Goal: Task Accomplishment & Management: Manage account settings

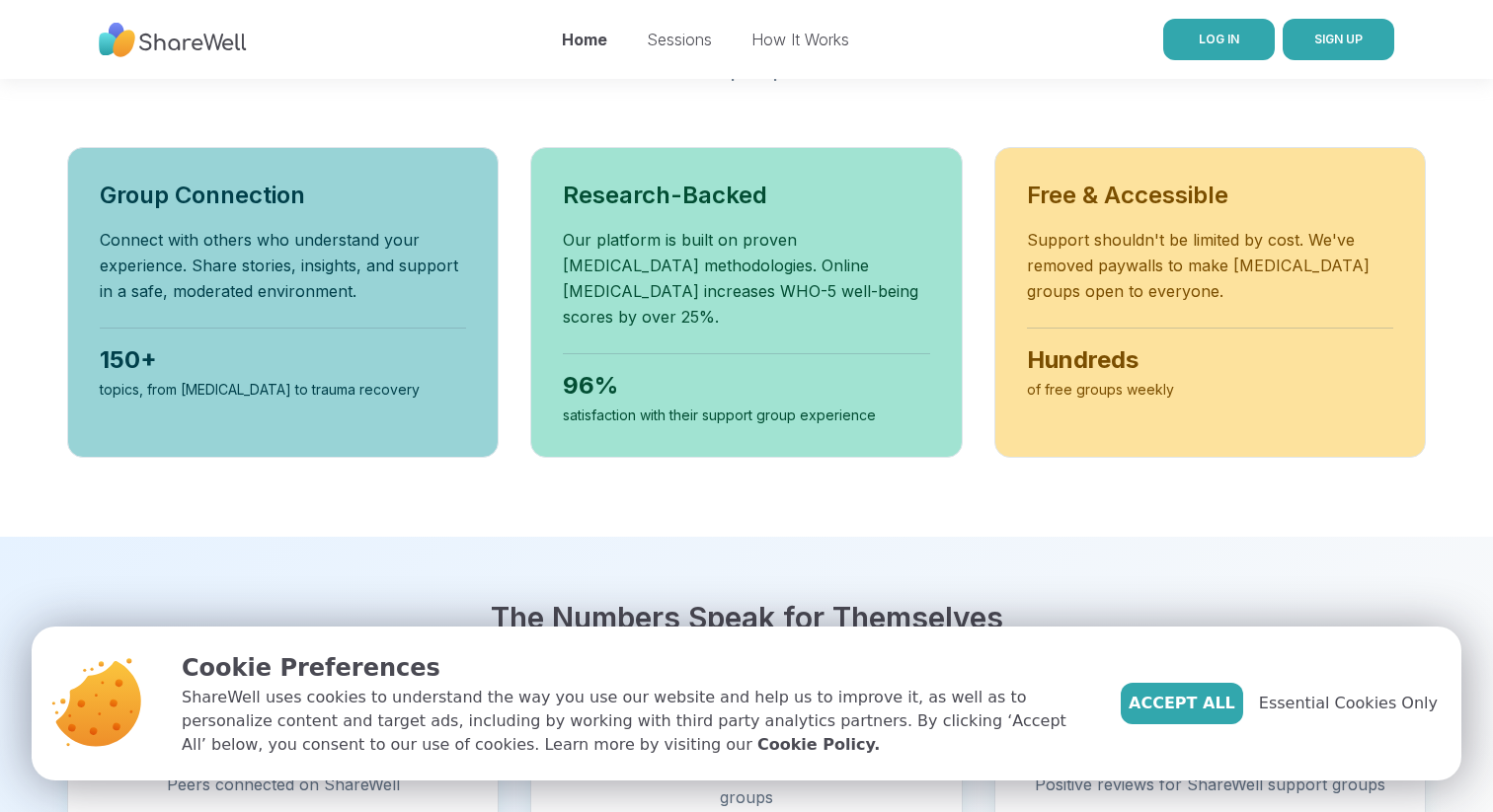
click at [1229, 41] on span "LOG IN" at bounding box center [1218, 39] width 40 height 15
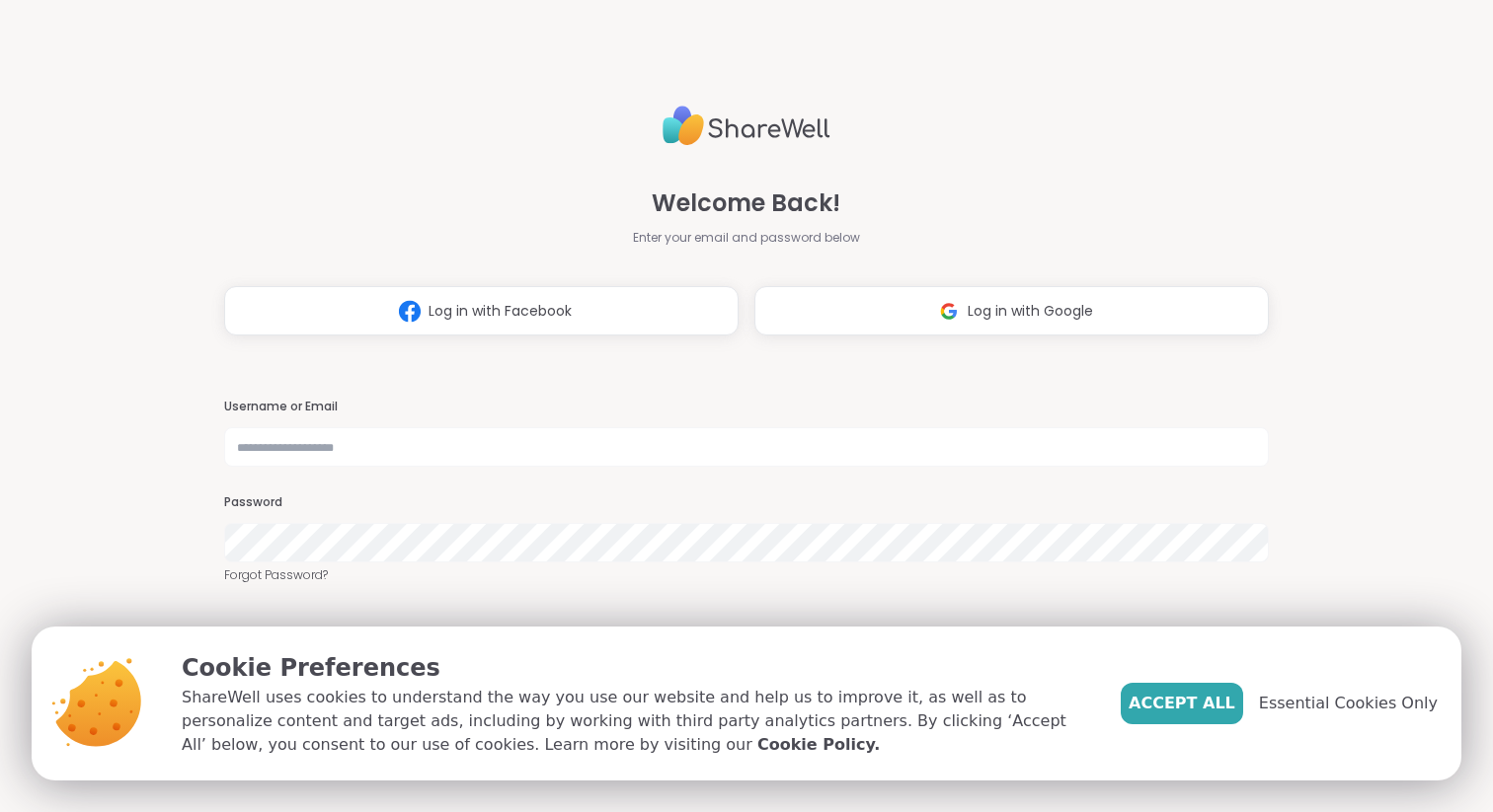
click at [722, 467] on div "Username or Email Password Forgot Password?" at bounding box center [746, 491] width 1044 height 186
click at [727, 440] on input "text" at bounding box center [746, 447] width 1044 height 40
click at [1098, 311] on button "Log in with Google" at bounding box center [1011, 310] width 515 height 49
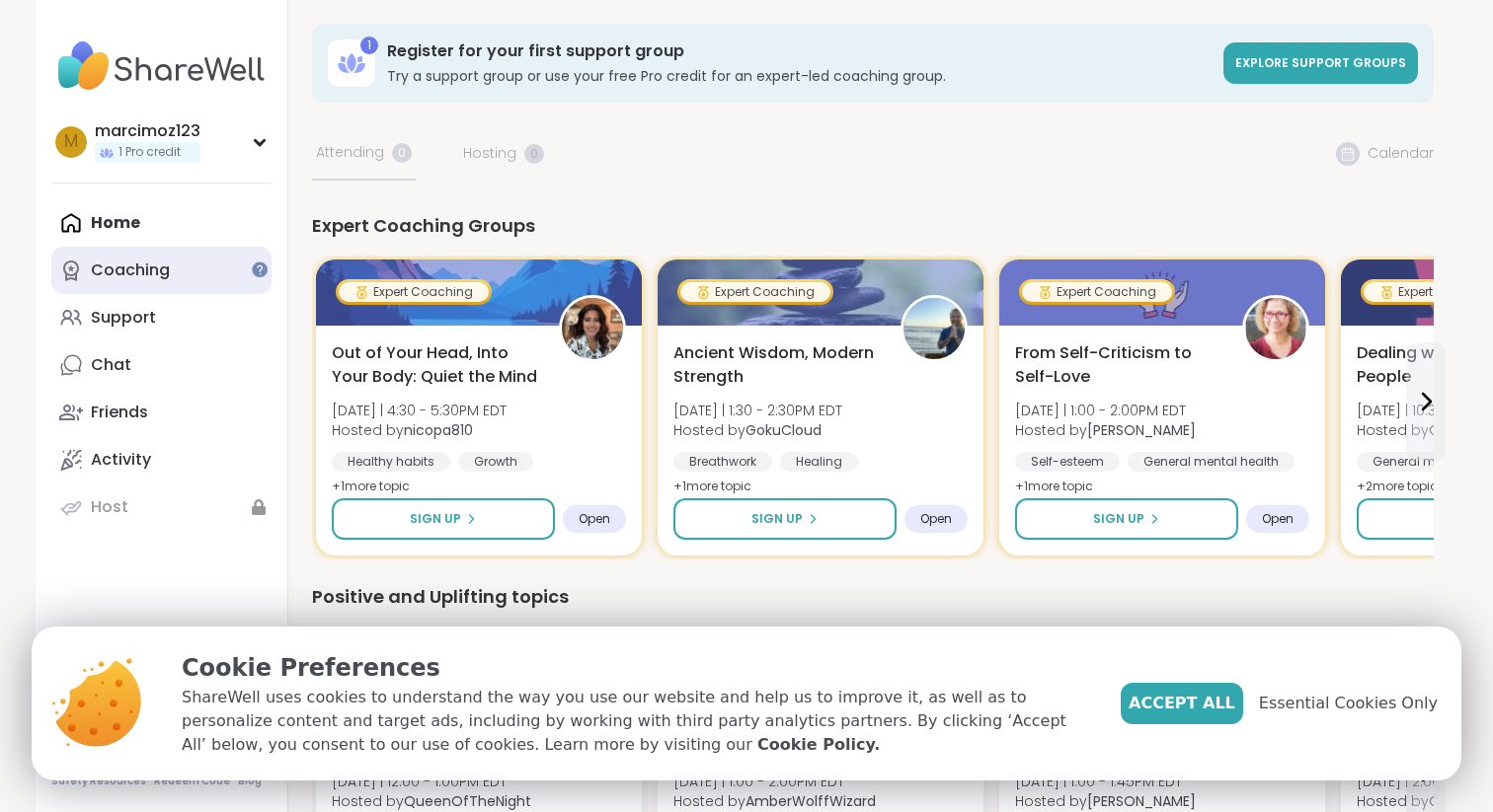
click at [201, 287] on link "Coaching" at bounding box center [161, 270] width 220 height 47
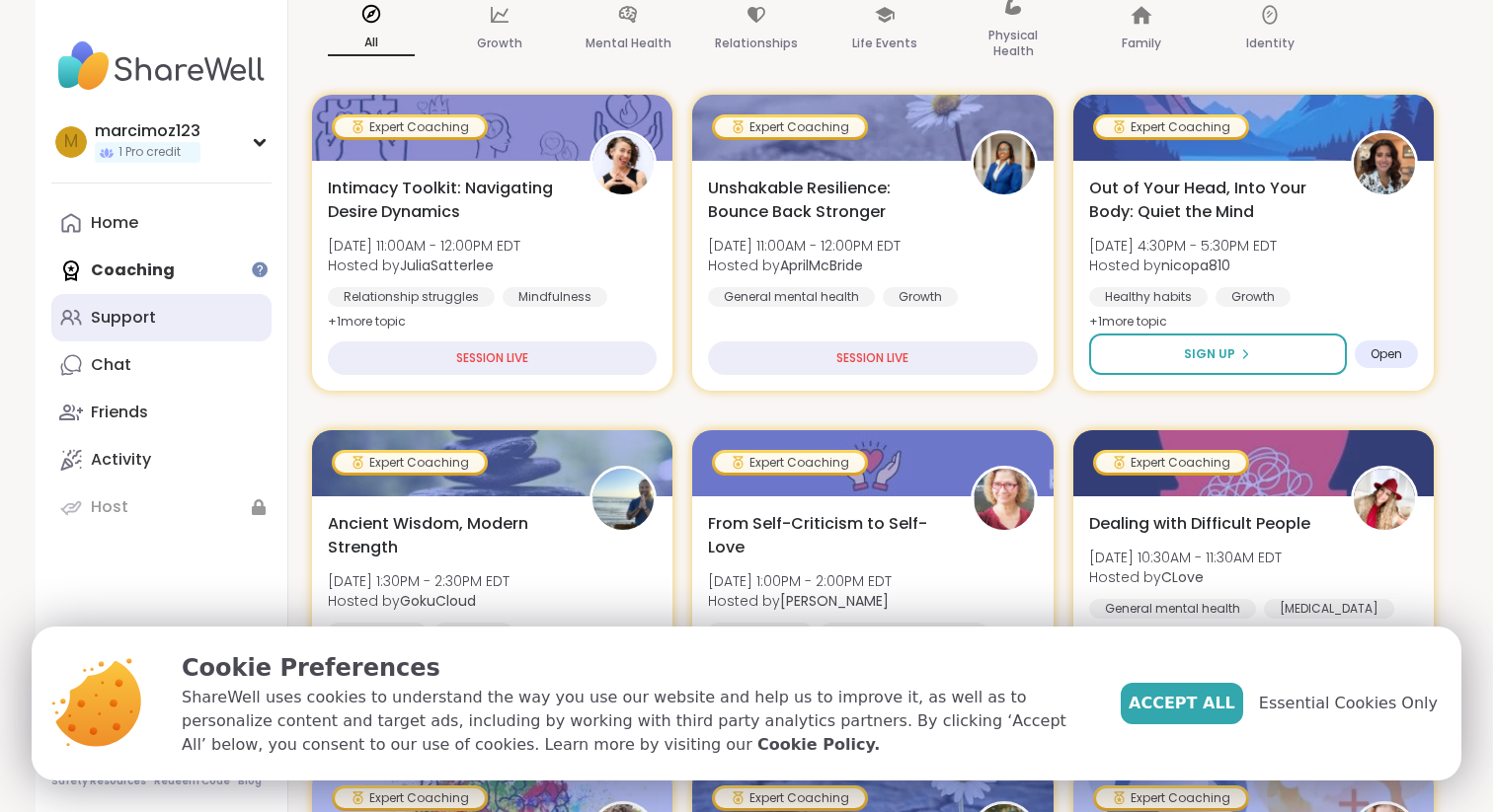
scroll to position [328, 0]
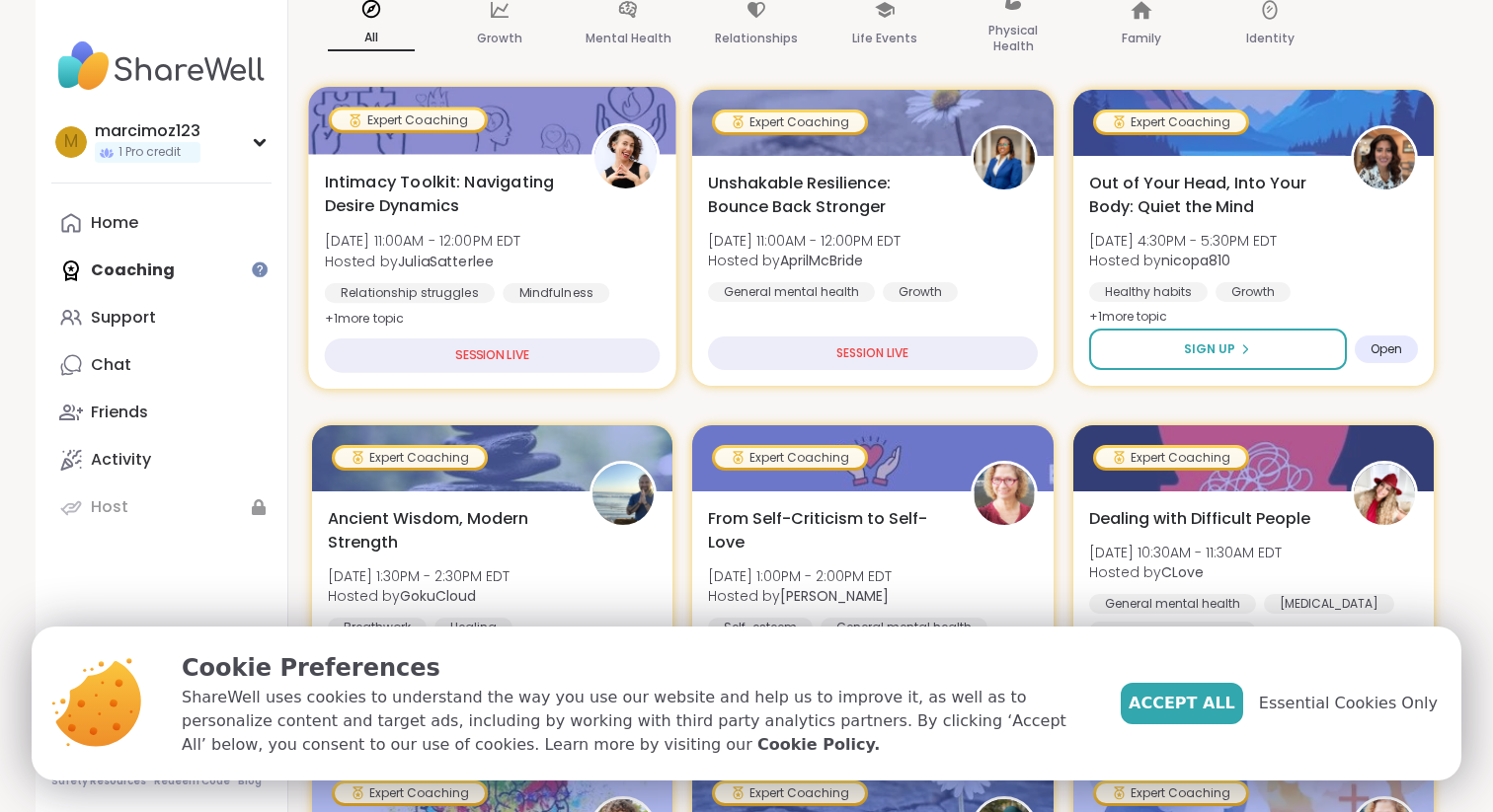
click at [586, 347] on div "SESSION LIVE" at bounding box center [493, 356] width 336 height 35
click at [587, 369] on div "SESSION LIVE" at bounding box center [493, 356] width 336 height 35
click at [559, 358] on div "SESSION LIVE" at bounding box center [493, 356] width 336 height 35
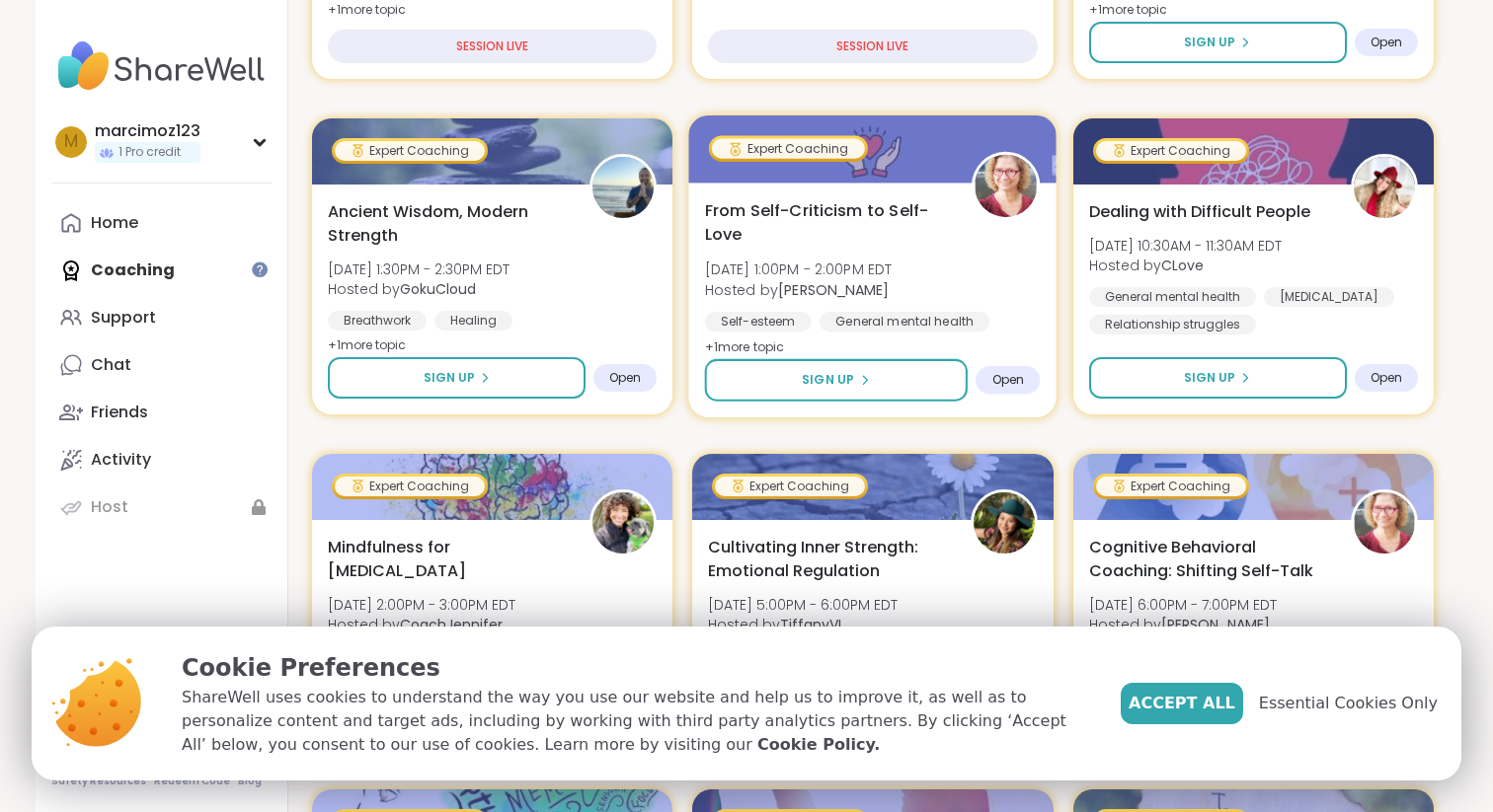
scroll to position [635, 0]
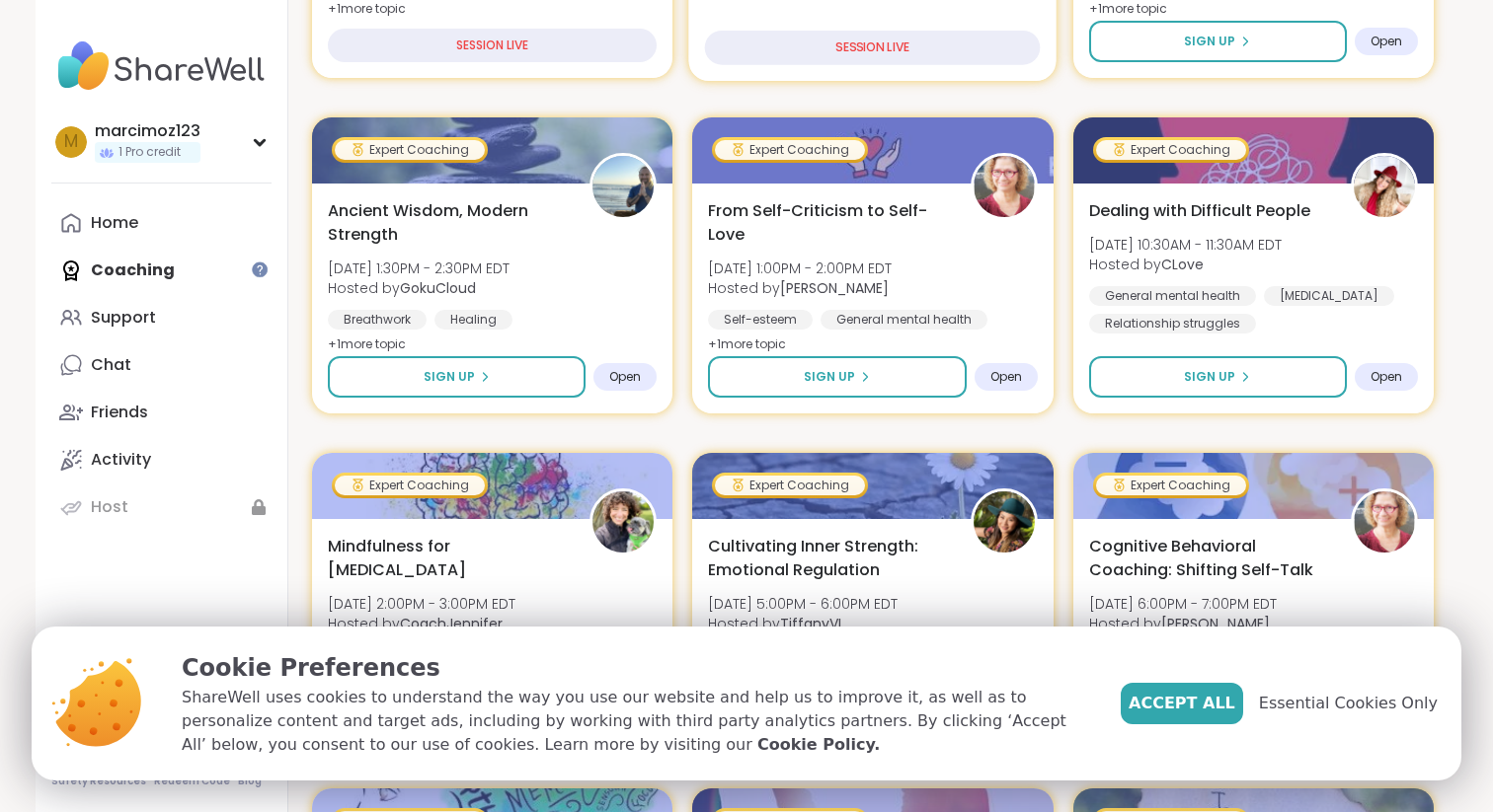
click at [875, 46] on div "SESSION LIVE" at bounding box center [872, 48] width 336 height 35
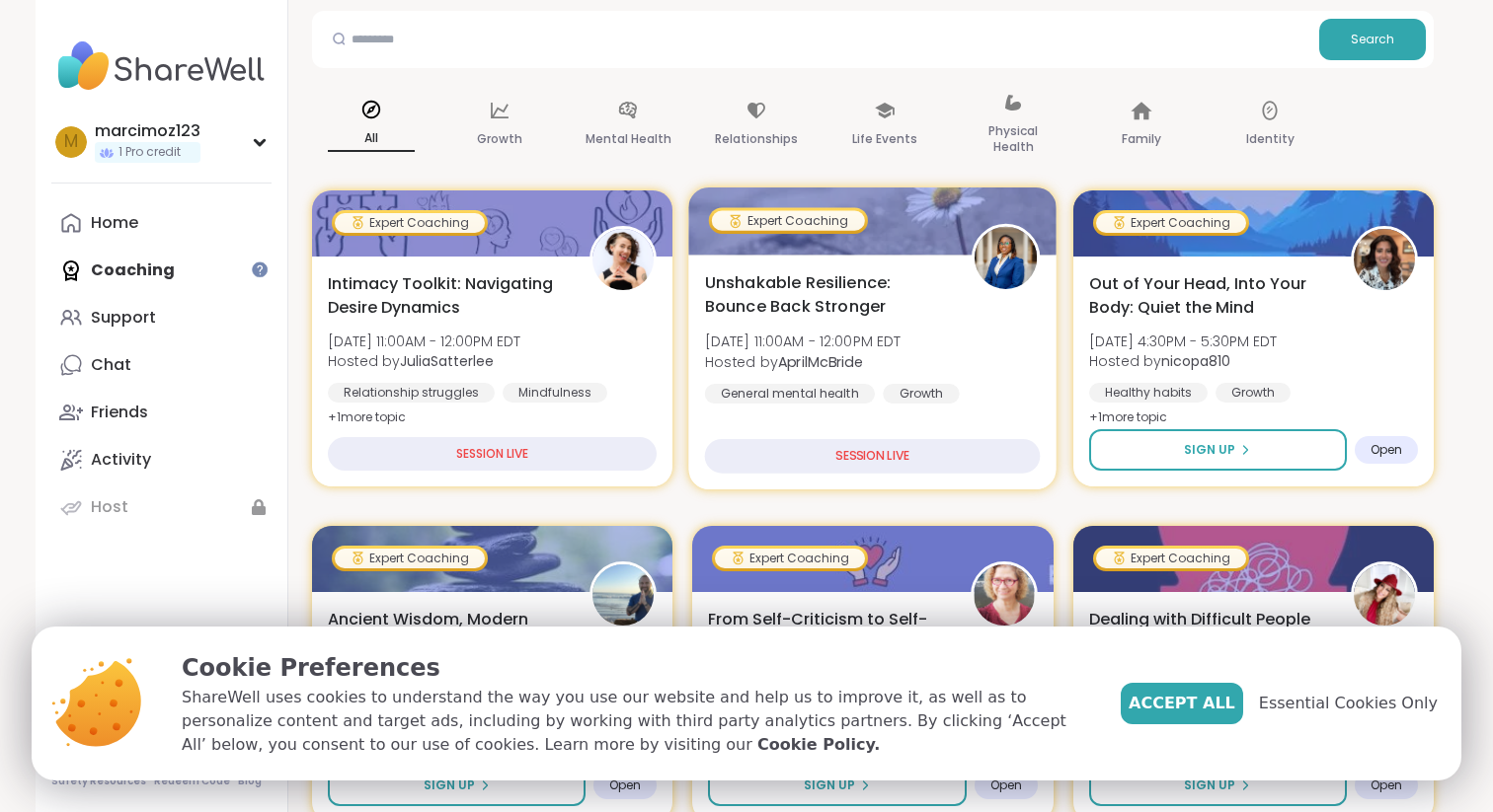
scroll to position [210, 0]
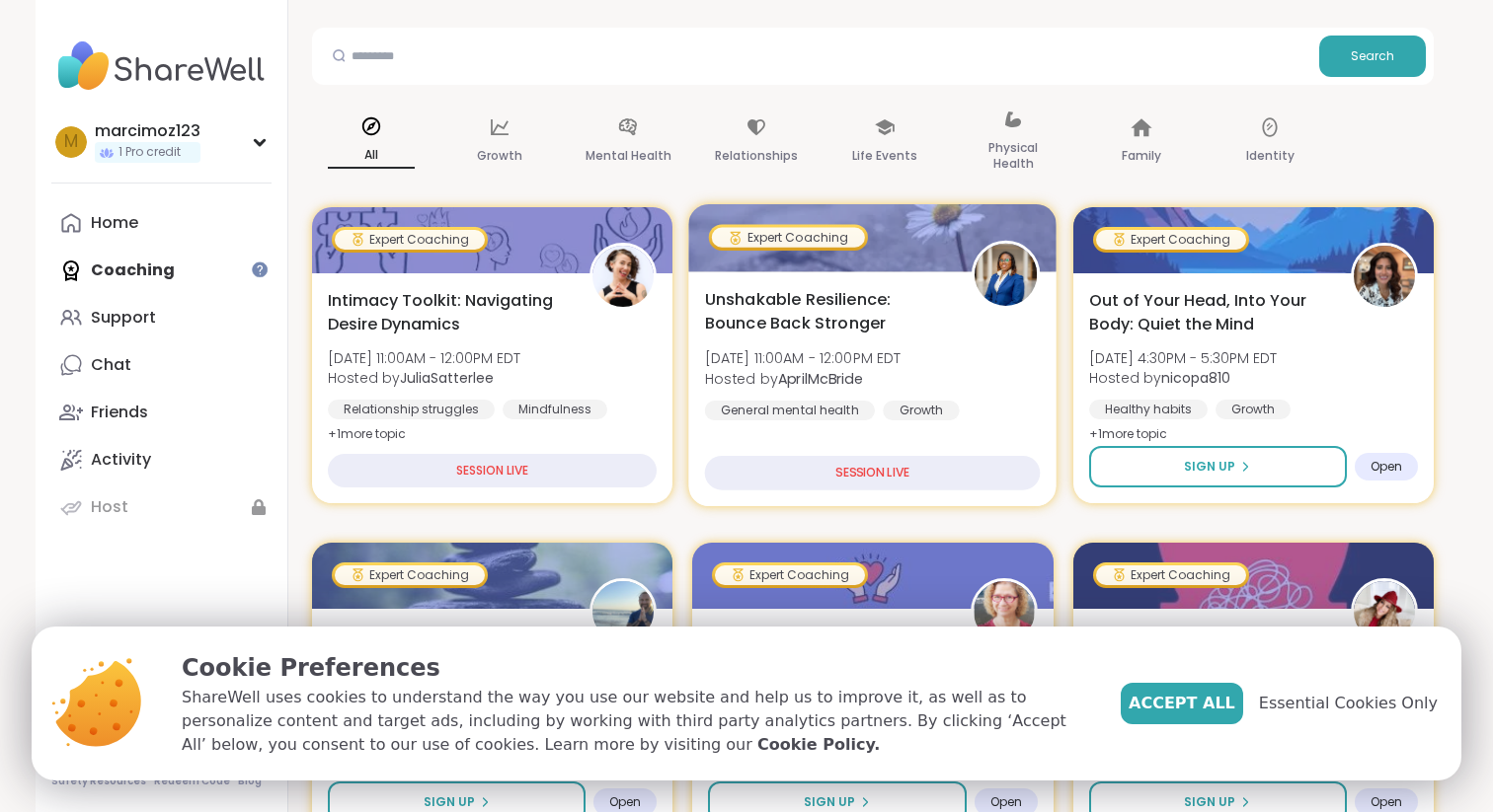
click at [874, 298] on span "Unshakable Resilience: Bounce Back Stronger" at bounding box center [826, 311] width 245 height 48
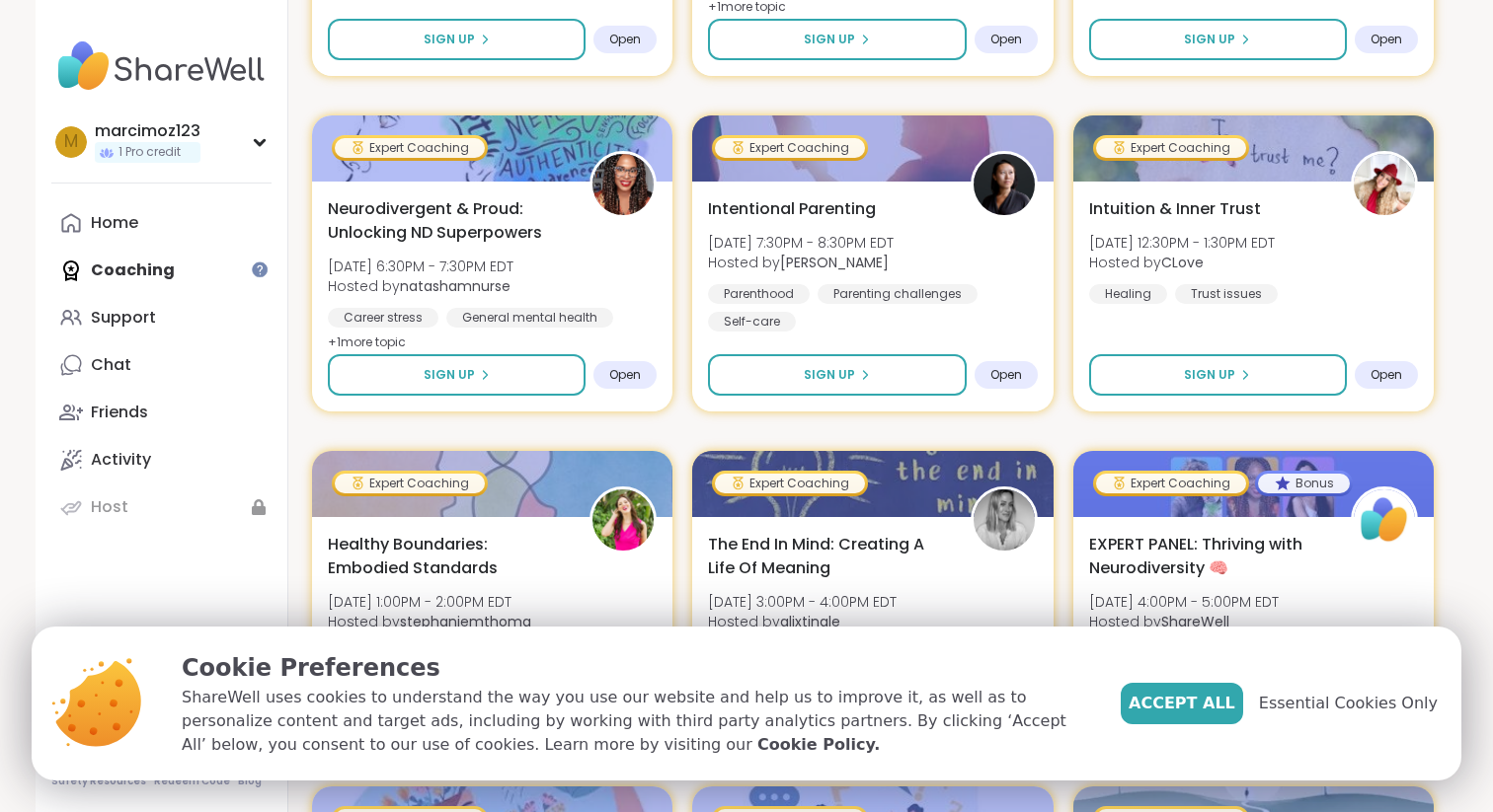
scroll to position [1314, 0]
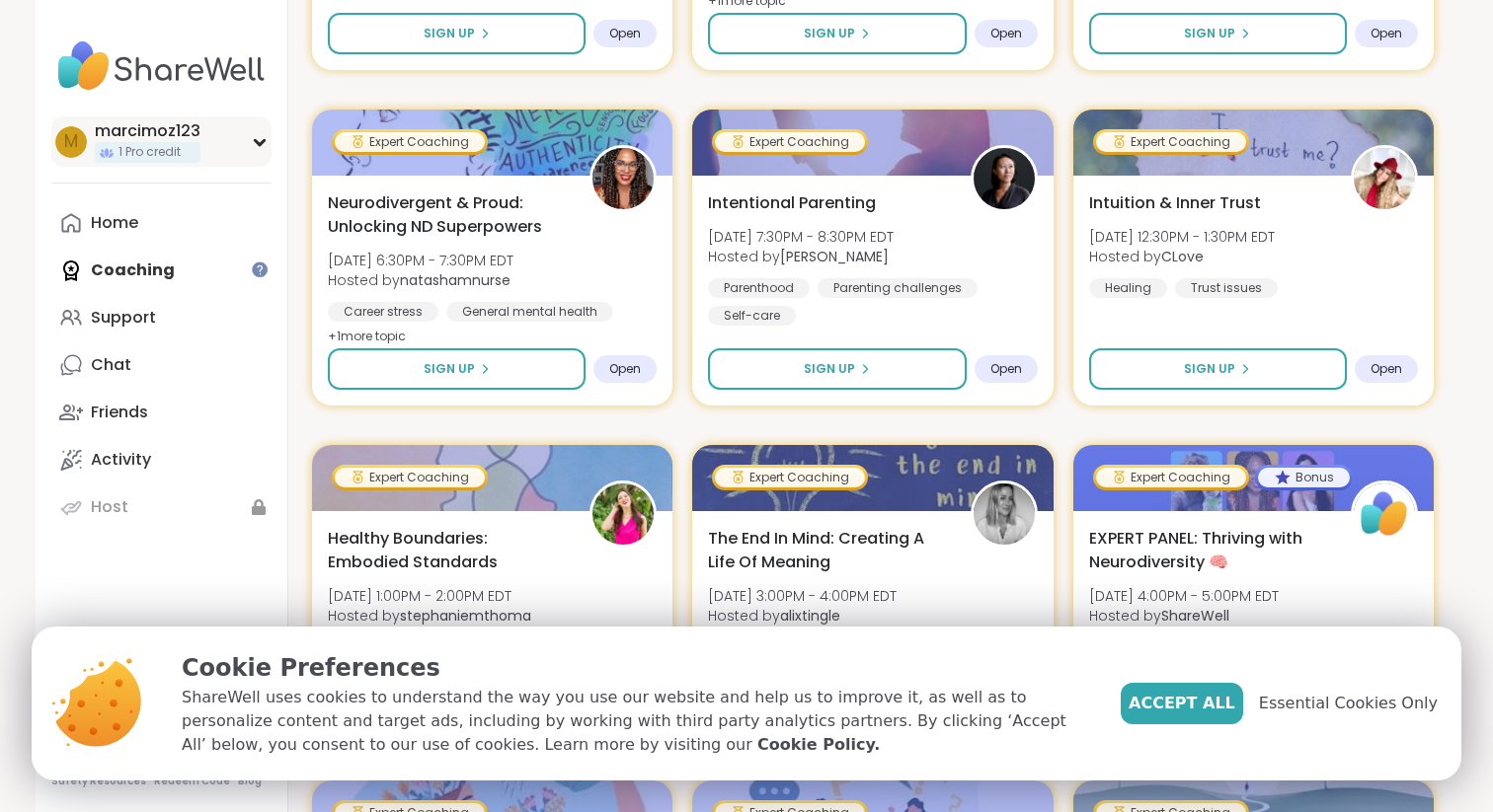
click at [107, 130] on div "marcimoz123" at bounding box center [148, 132] width 106 height 22
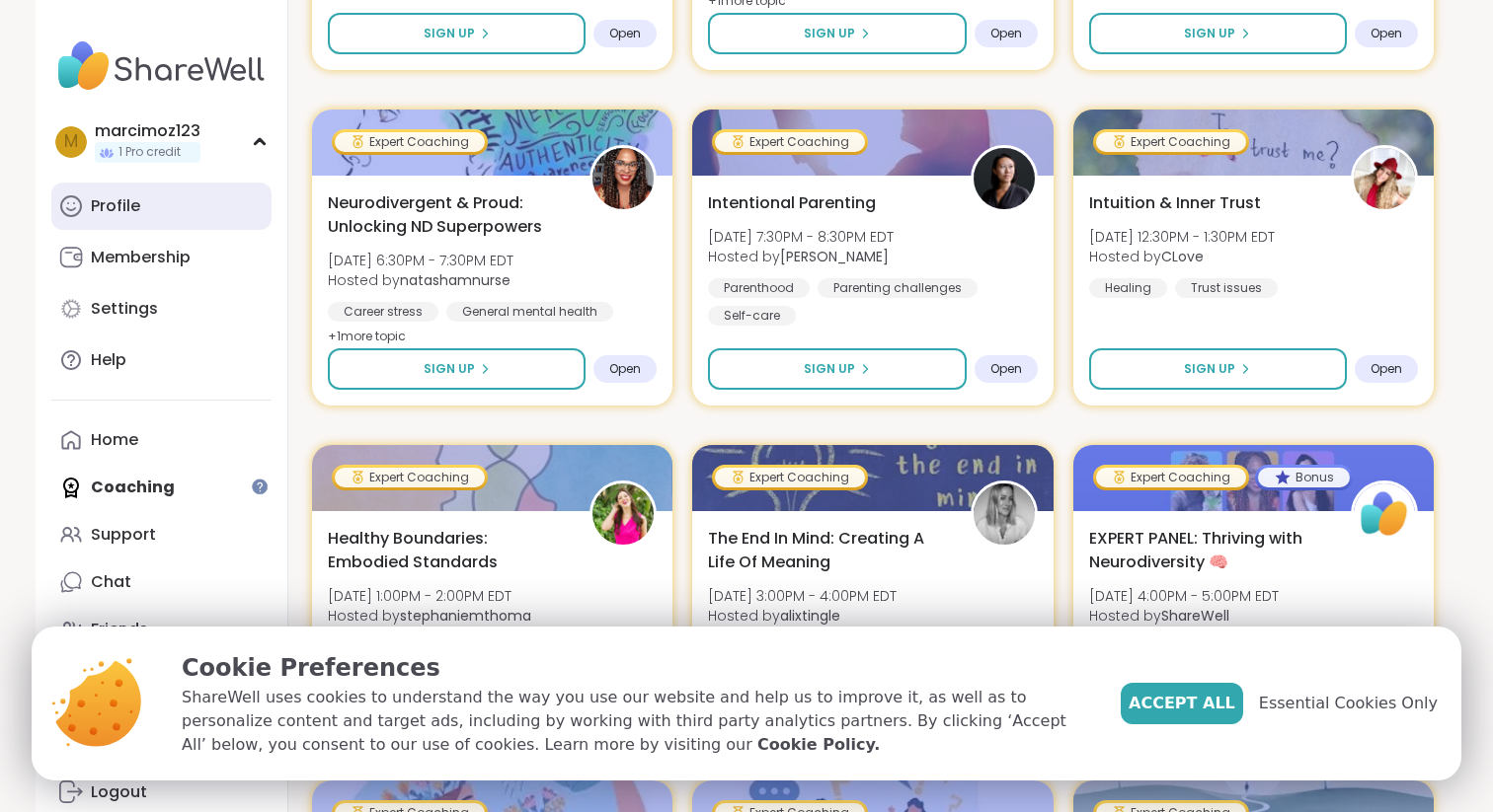
click at [142, 199] on link "Profile" at bounding box center [161, 206] width 220 height 47
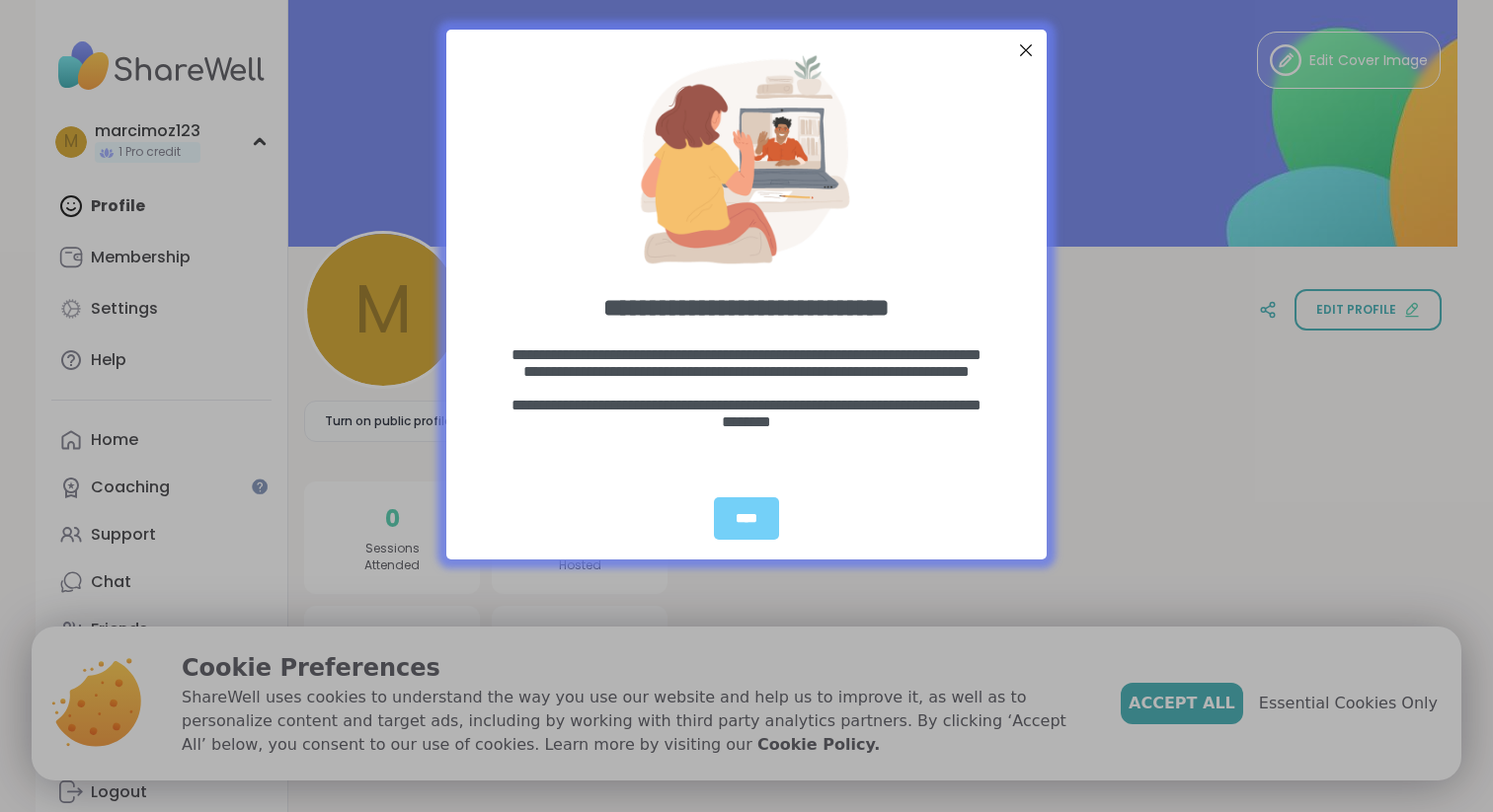
click at [380, 375] on div "**********" at bounding box center [746, 406] width 1493 height 812
click at [717, 531] on div "****" at bounding box center [746, 518] width 65 height 42
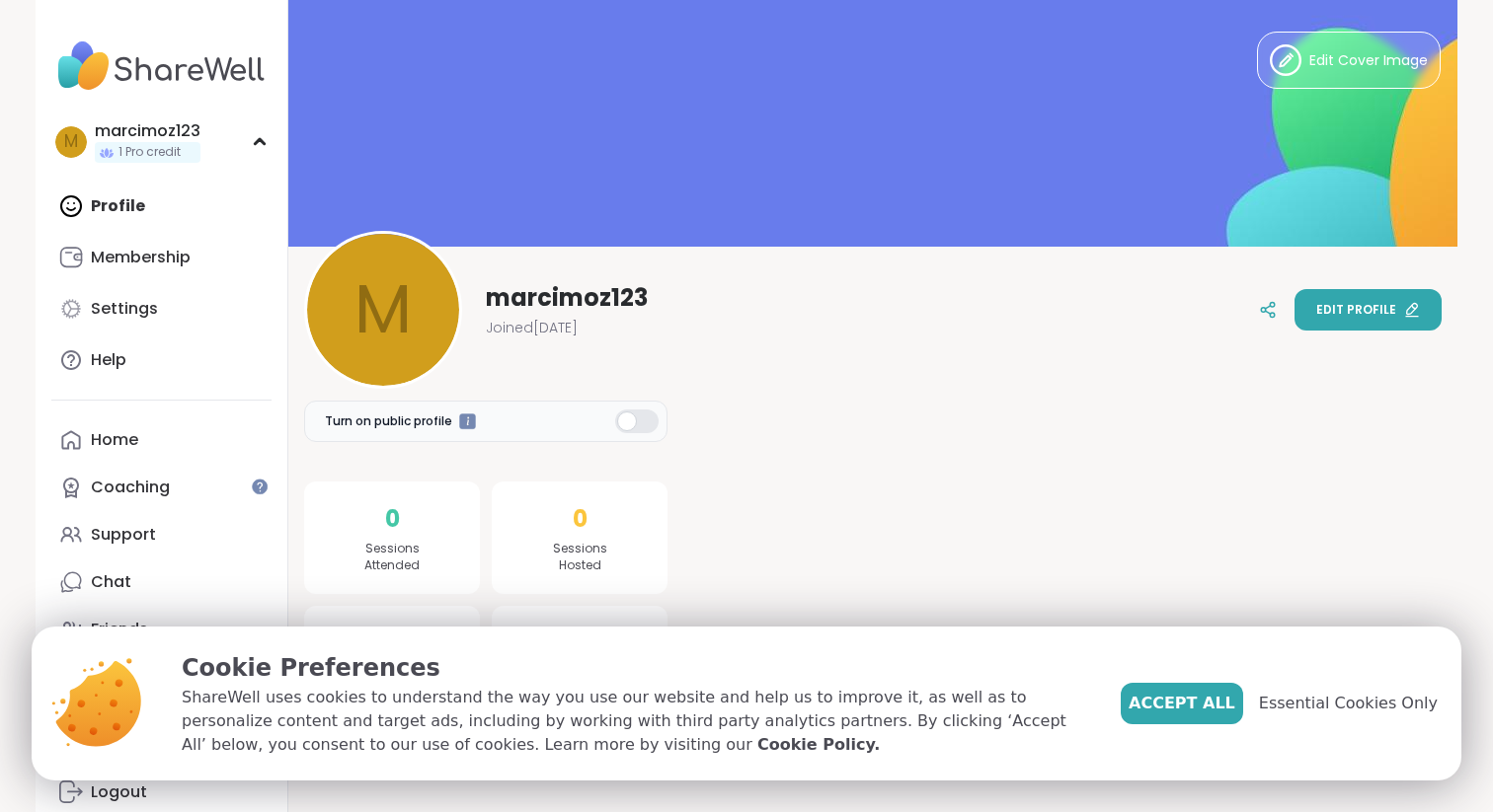
click at [1329, 311] on span "Edit profile" at bounding box center [1356, 310] width 80 height 18
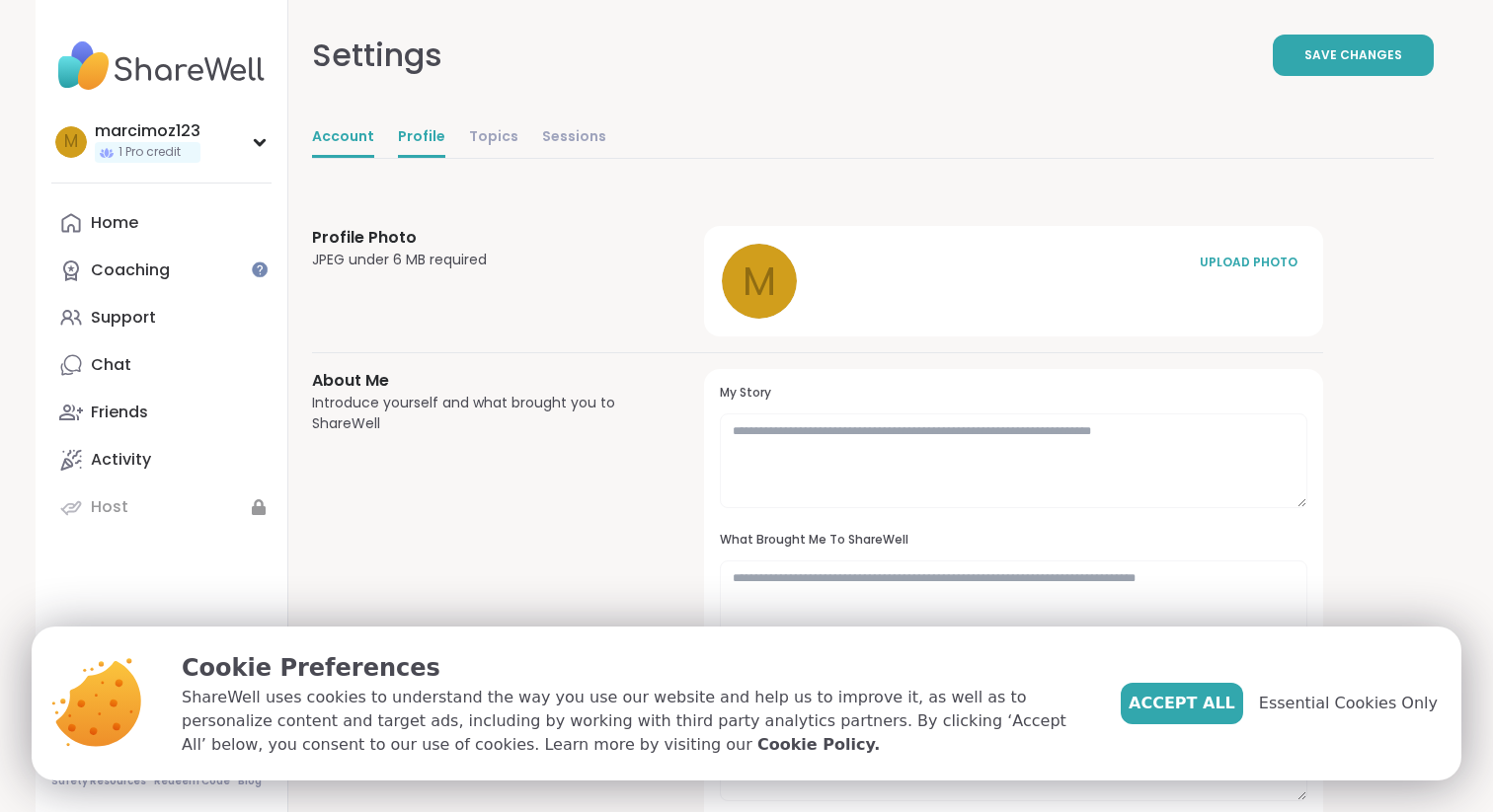
click at [336, 145] on link "Account" at bounding box center [343, 139] width 62 height 40
select select "**"
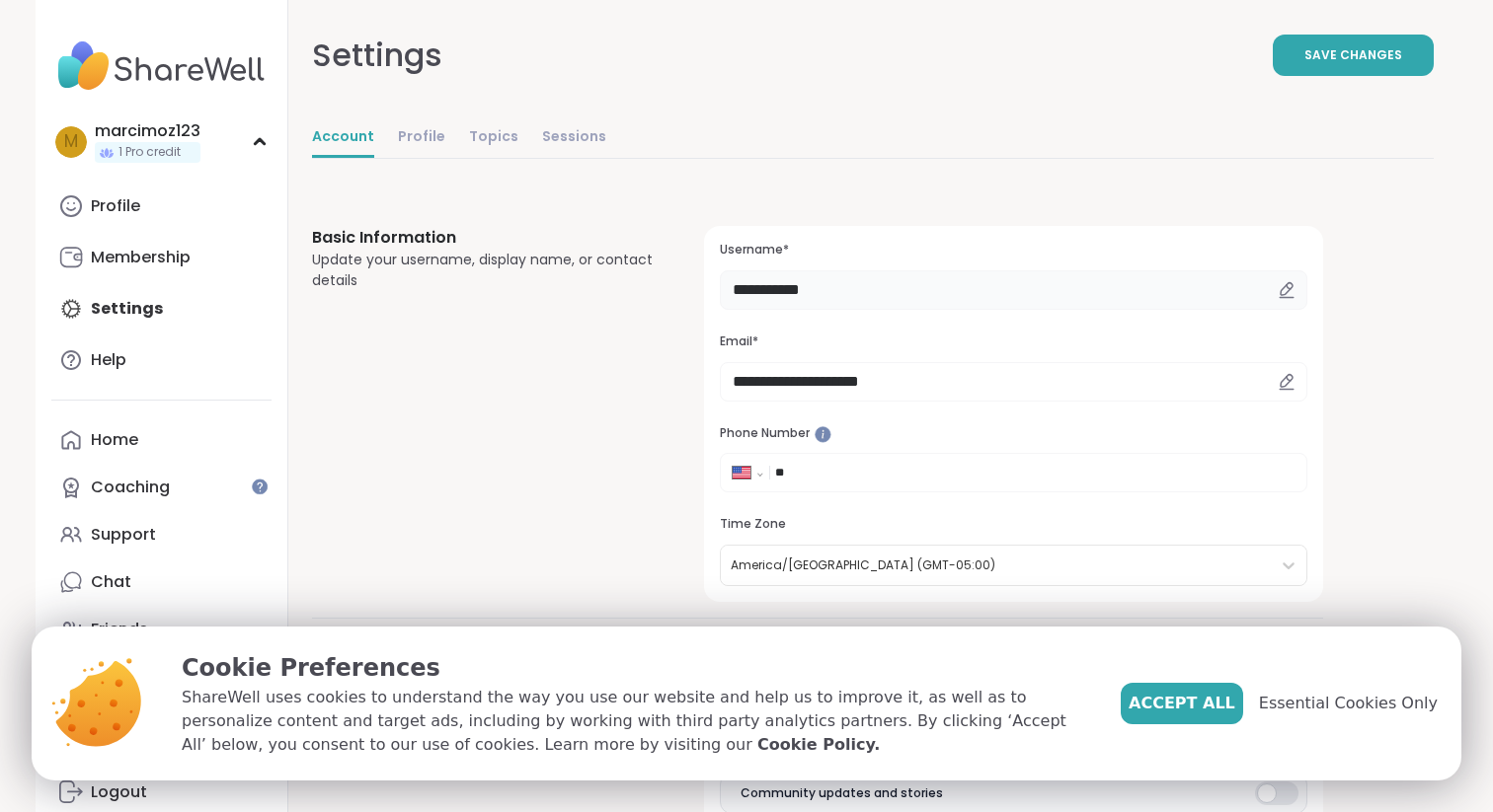
click at [773, 293] on input "**********" at bounding box center [1013, 291] width 588 height 40
type input "*"
type input "*****"
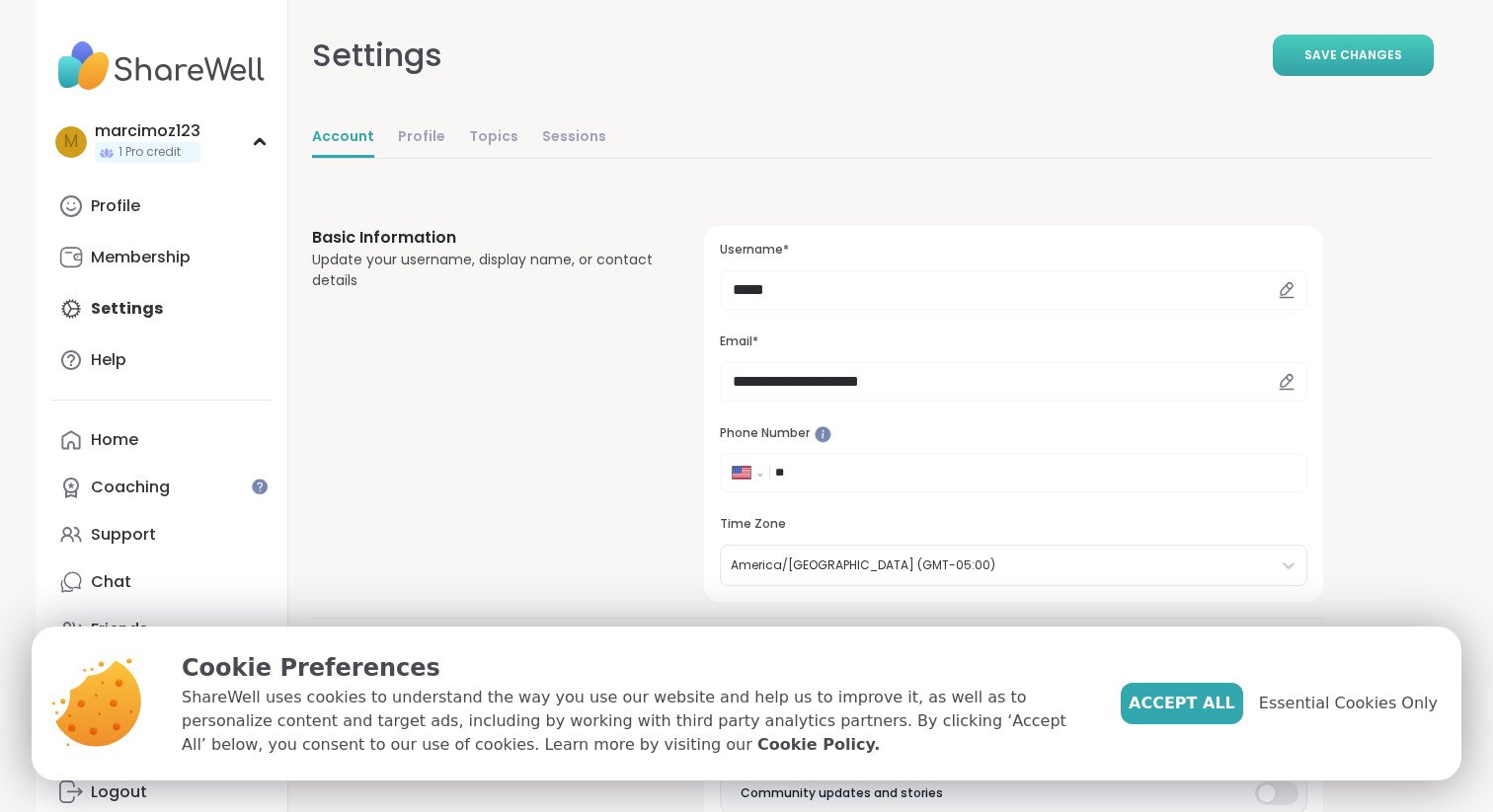
click at [1385, 47] on span "Save Changes" at bounding box center [1353, 55] width 98 height 18
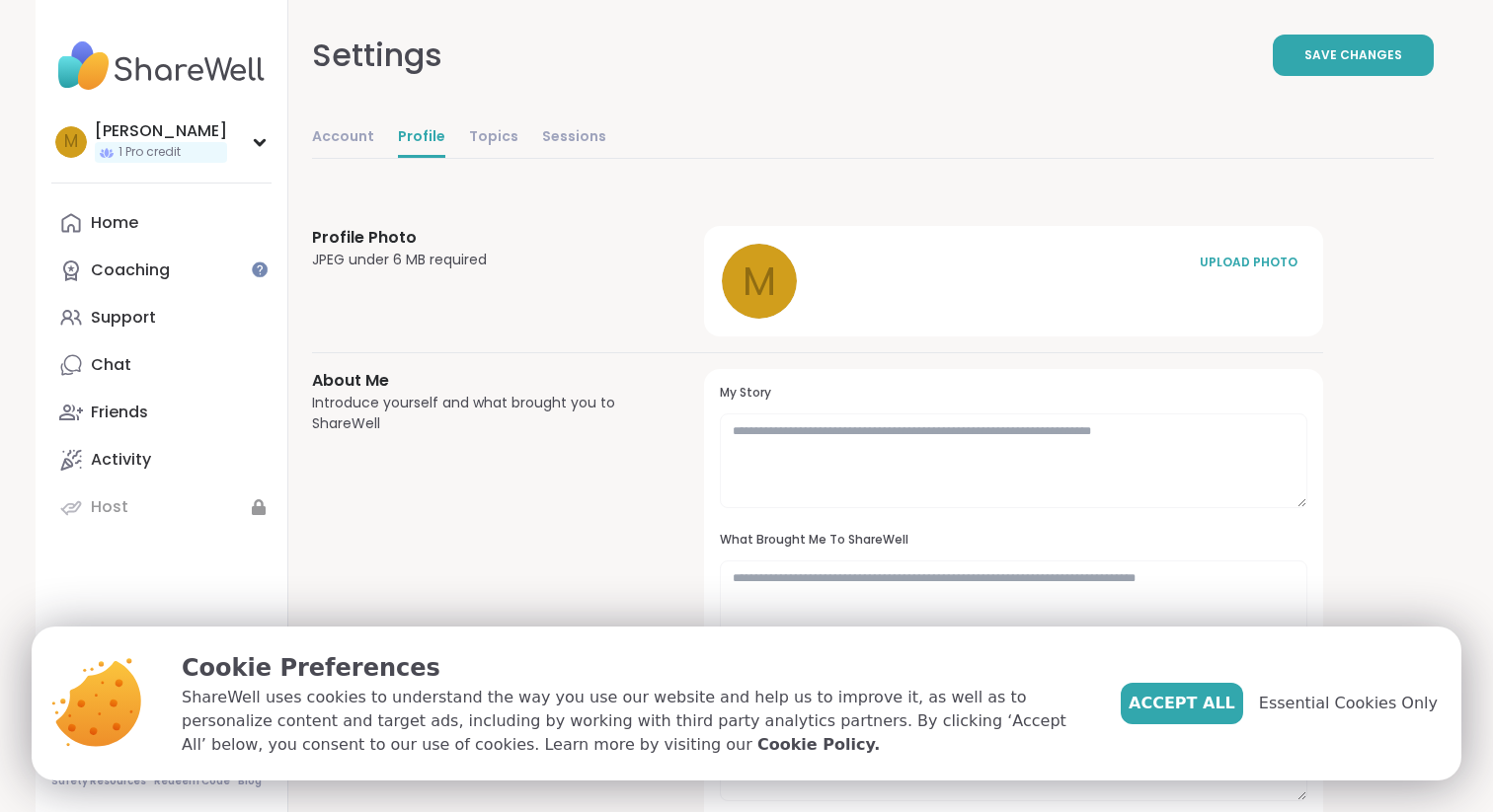
click at [80, 77] on img at bounding box center [161, 66] width 220 height 69
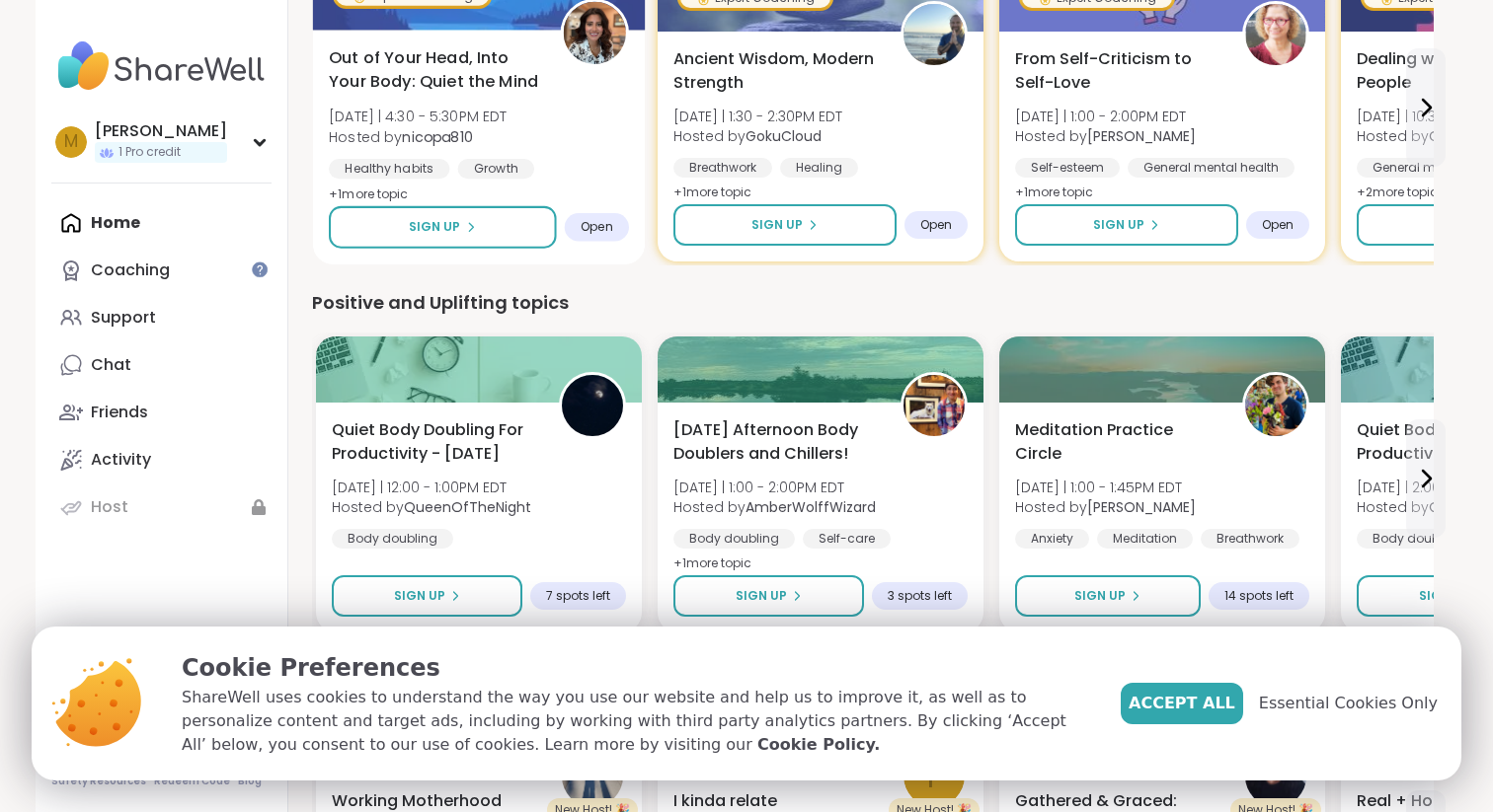
scroll to position [295, 0]
